Goal: Information Seeking & Learning: Learn about a topic

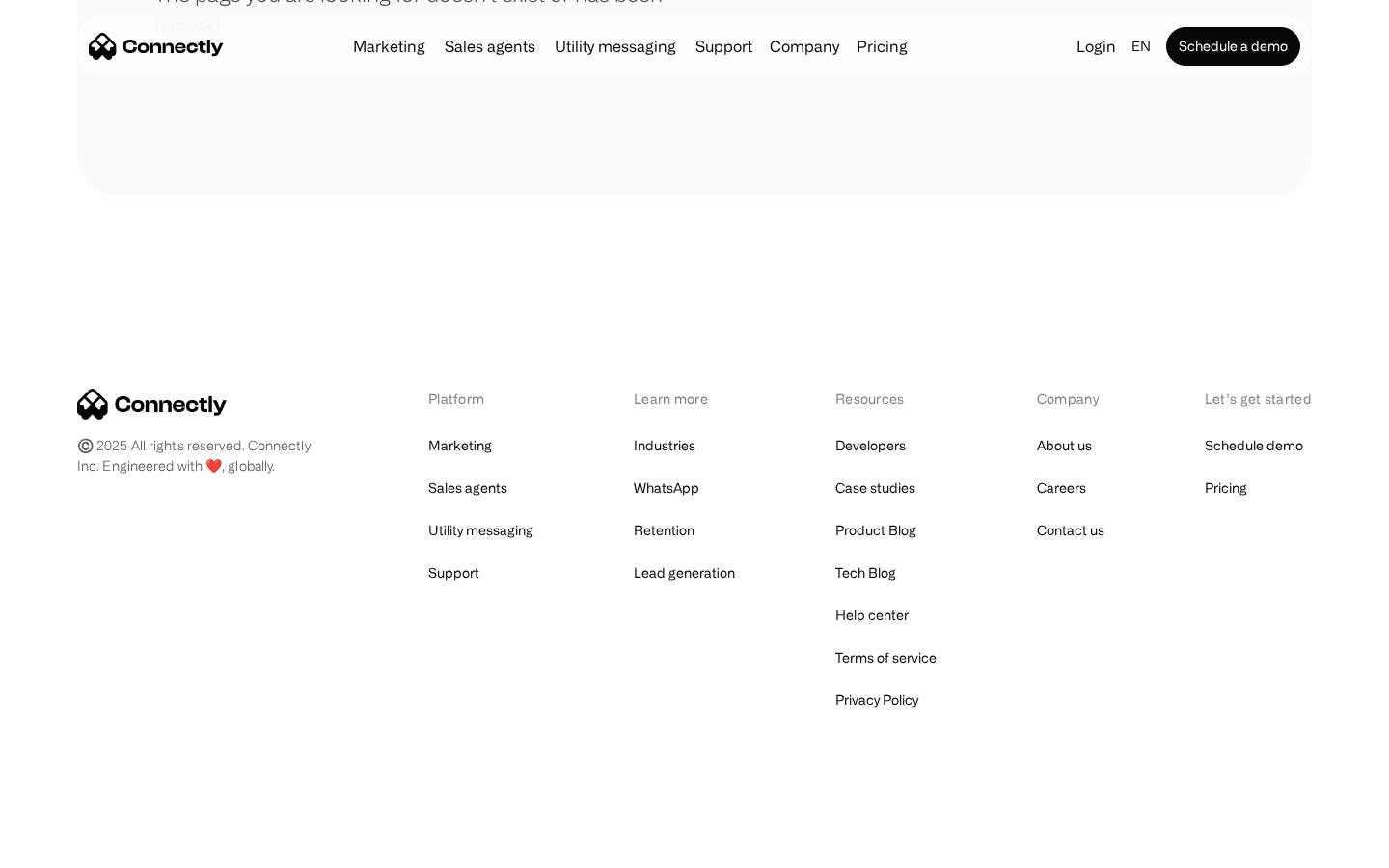
scroll to position [352, 0]
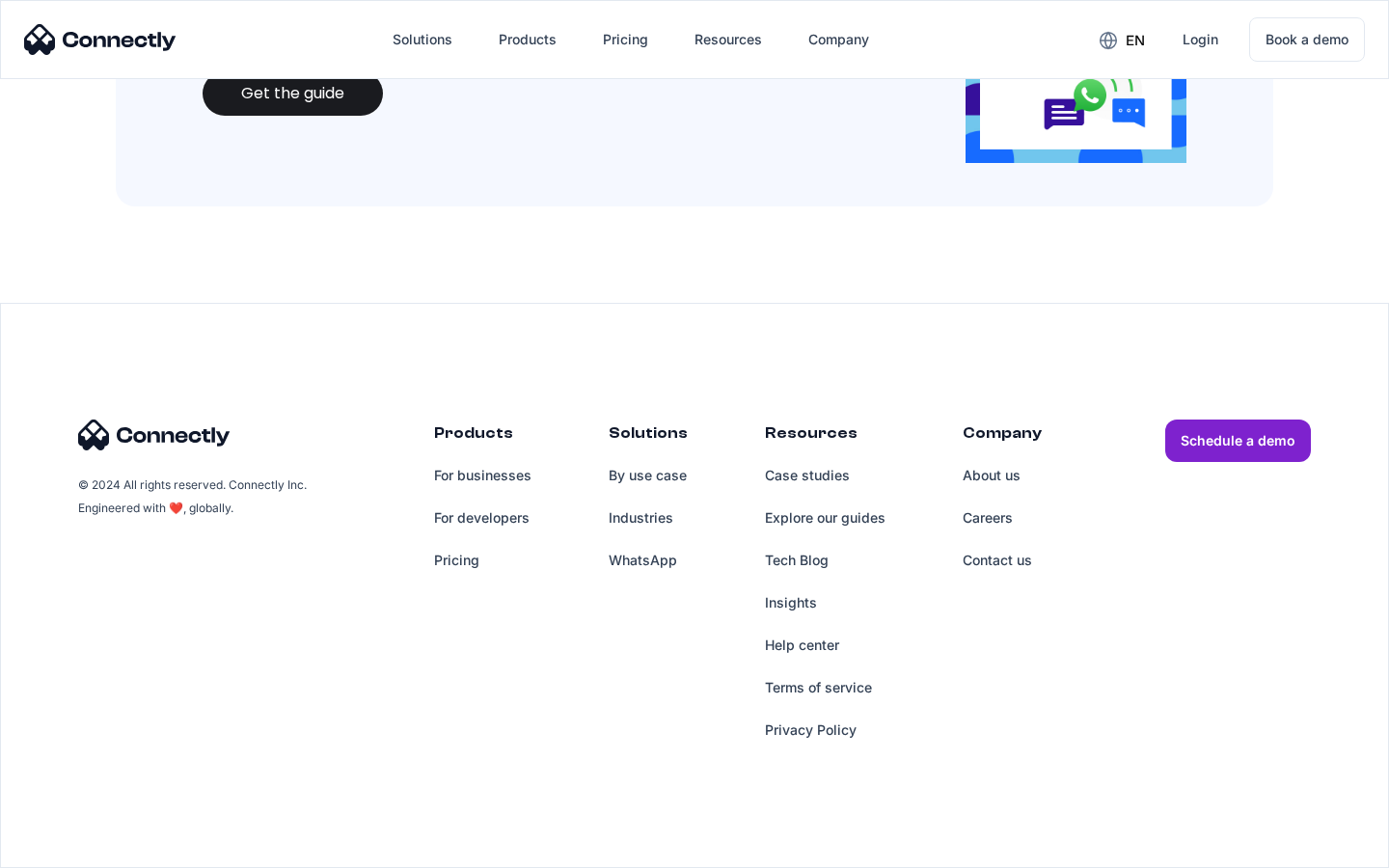
scroll to position [2097, 0]
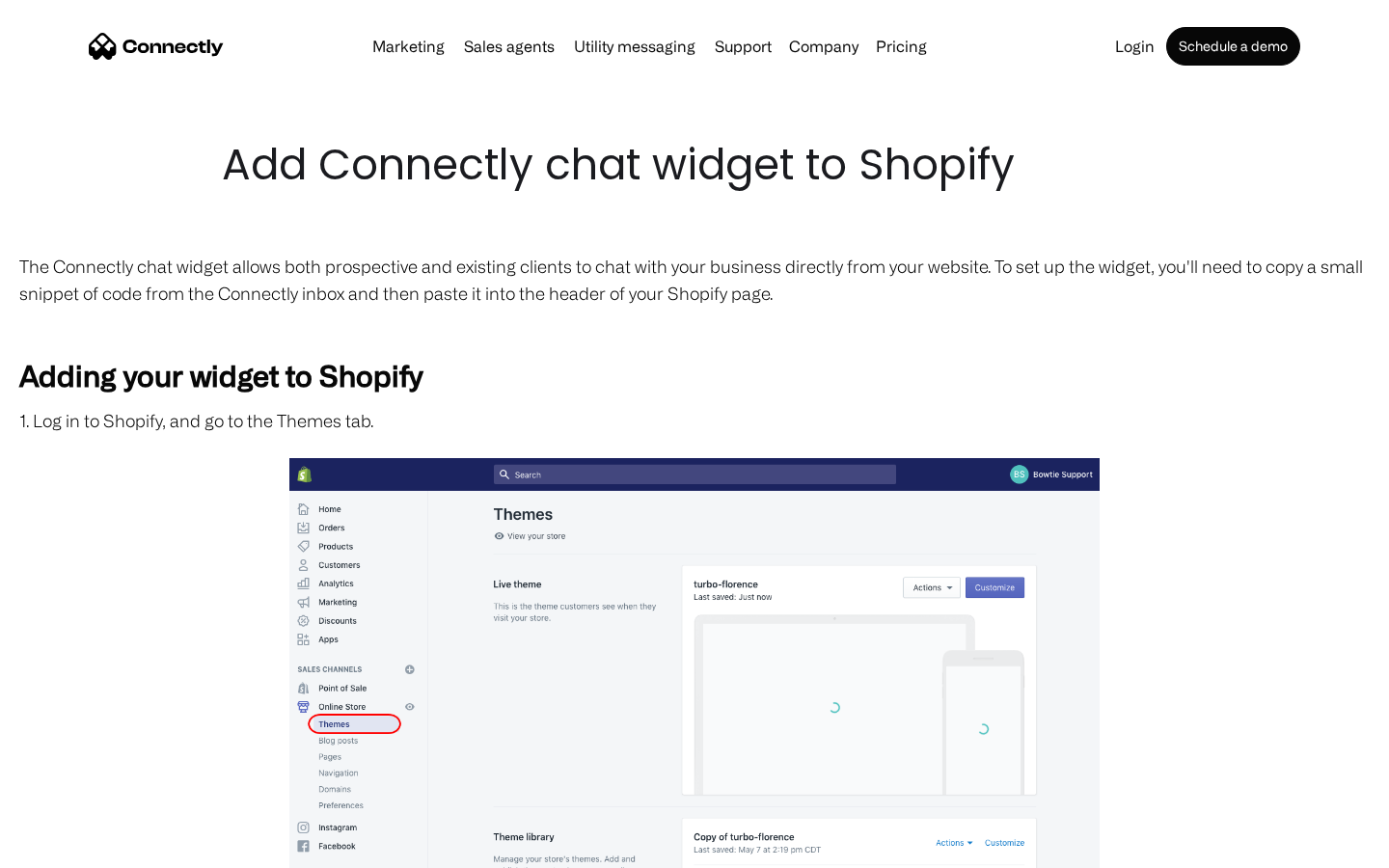
scroll to position [3261, 0]
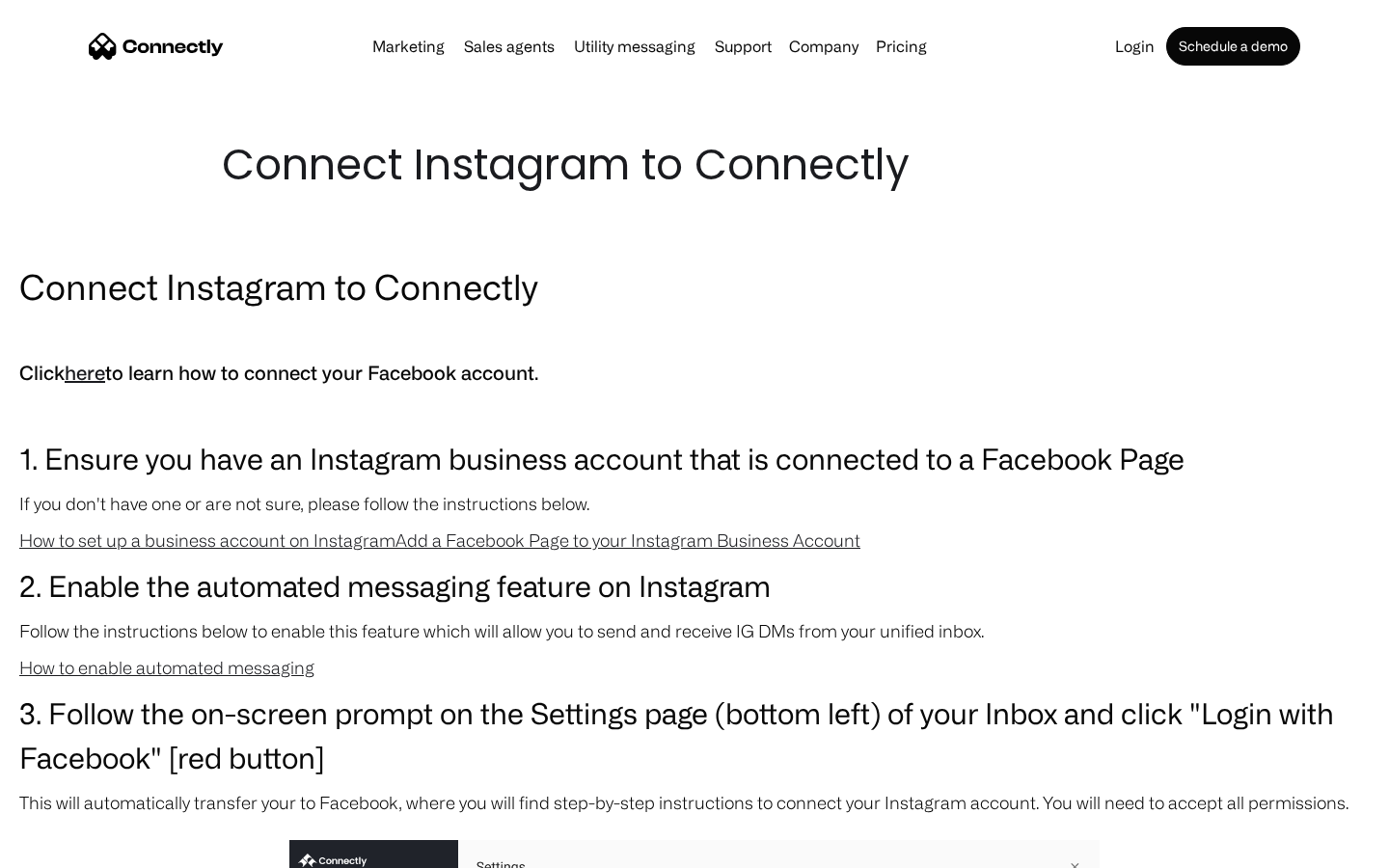
scroll to position [2048, 0]
